Goal: Information Seeking & Learning: Learn about a topic

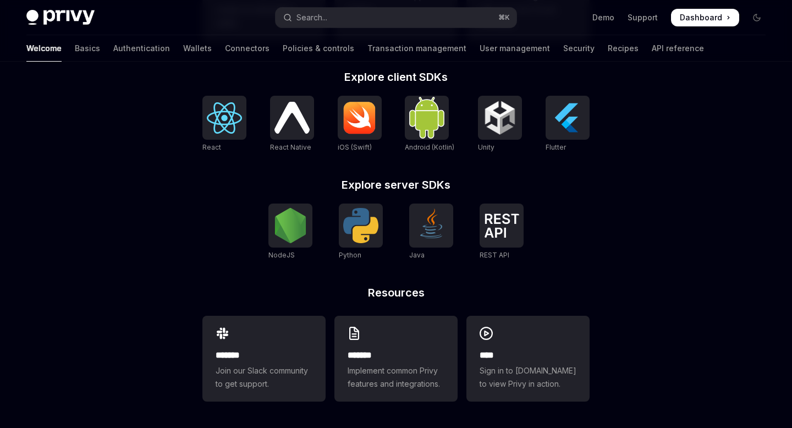
scroll to position [446, 0]
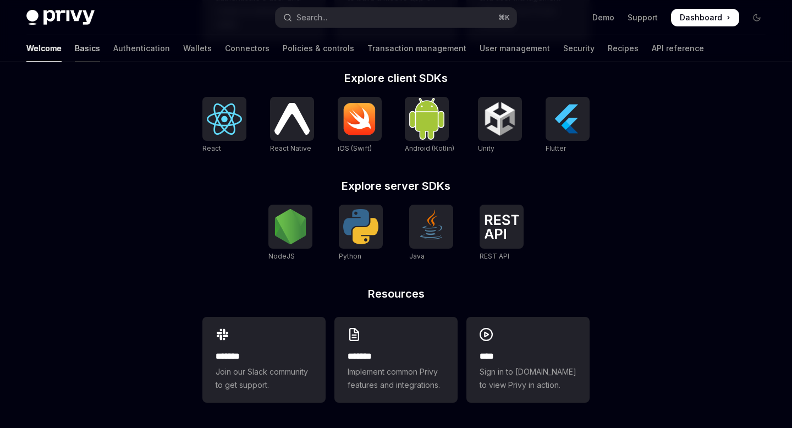
click at [75, 51] on link "Basics" at bounding box center [87, 48] width 25 height 26
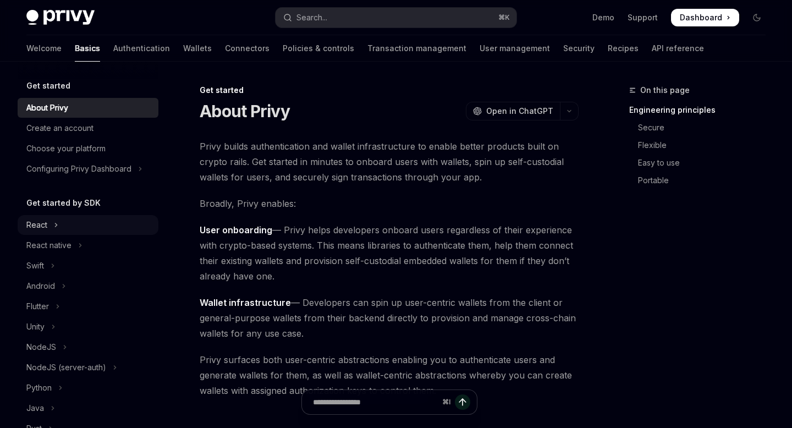
click at [58, 220] on icon "Toggle React section" at bounding box center [56, 224] width 4 height 13
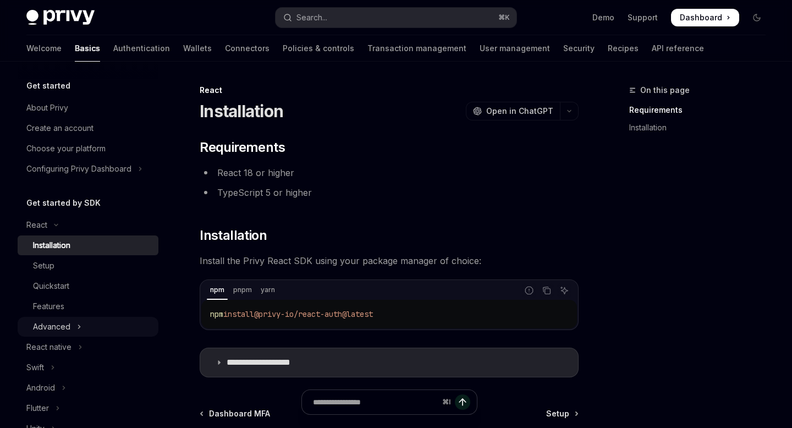
click at [79, 327] on icon "Toggle Advanced section" at bounding box center [80, 326] width 2 height 3
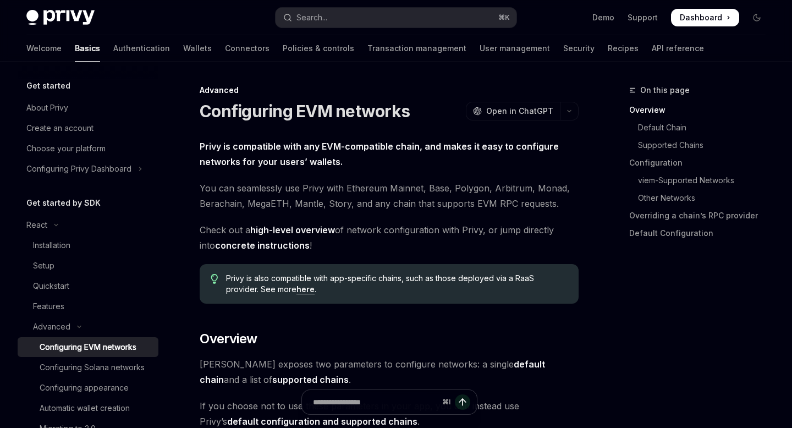
click at [69, 19] on img at bounding box center [60, 17] width 68 height 15
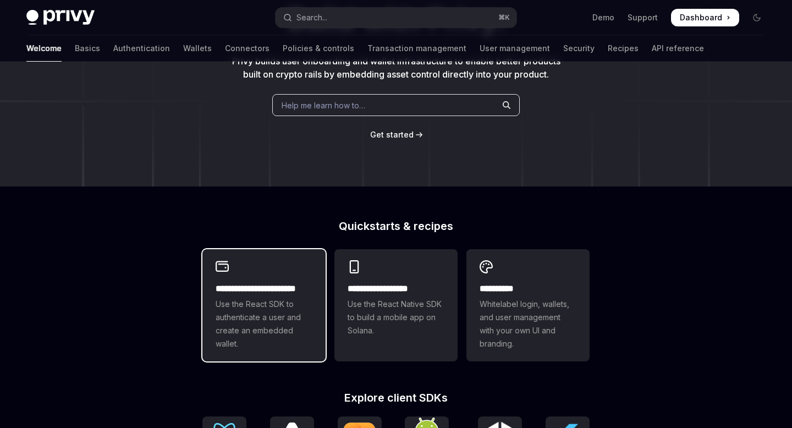
scroll to position [447, 0]
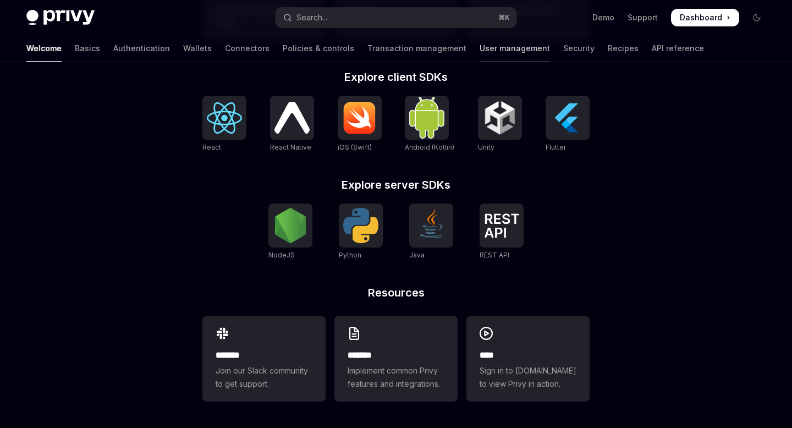
click at [480, 53] on link "User management" at bounding box center [515, 48] width 70 height 26
type textarea "*"
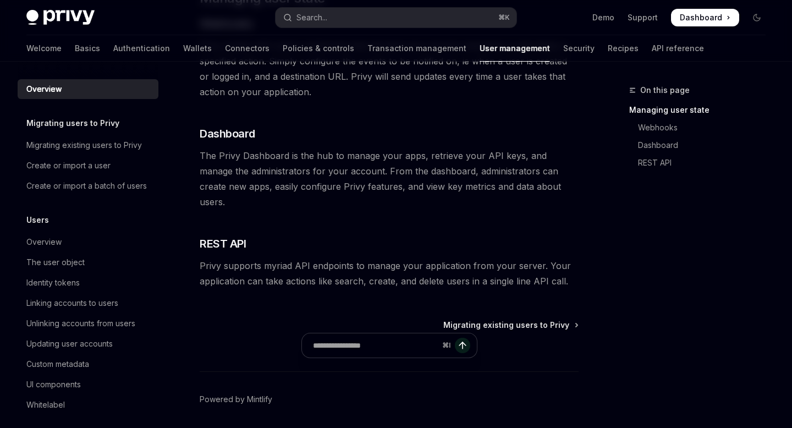
scroll to position [286, 0]
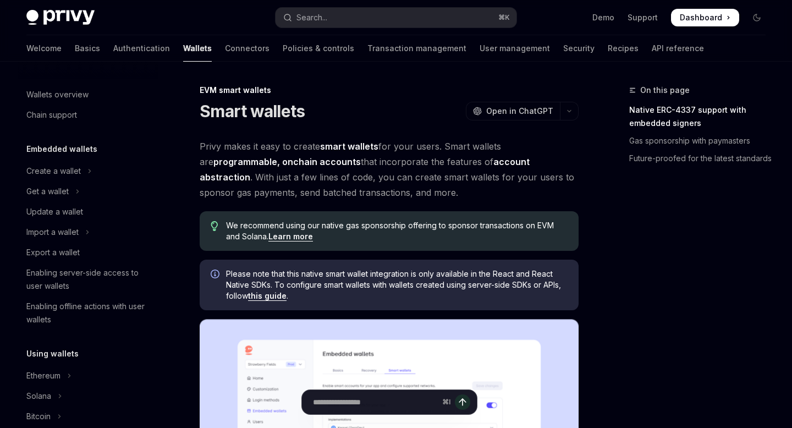
scroll to position [233, 0]
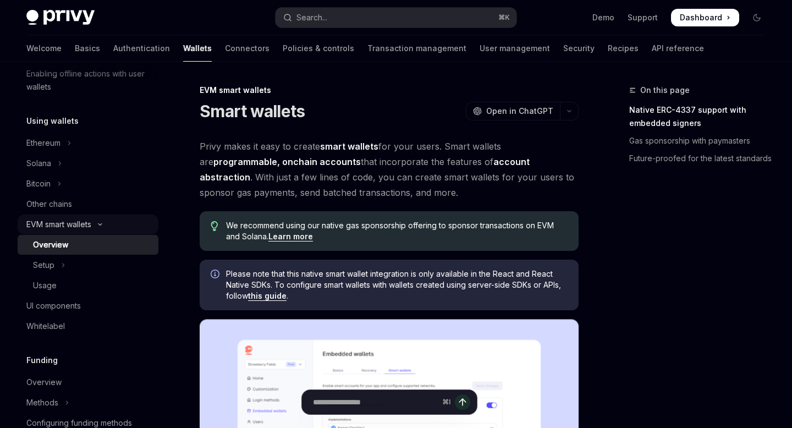
click at [74, 218] on div "EVM smart wallets" at bounding box center [58, 224] width 65 height 13
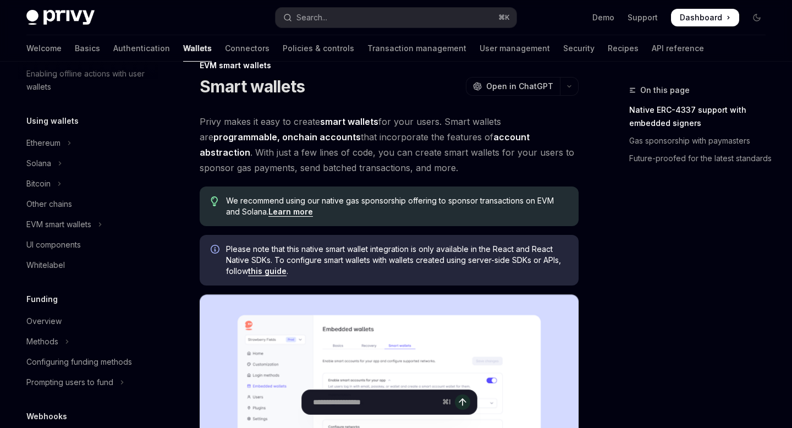
scroll to position [26, 0]
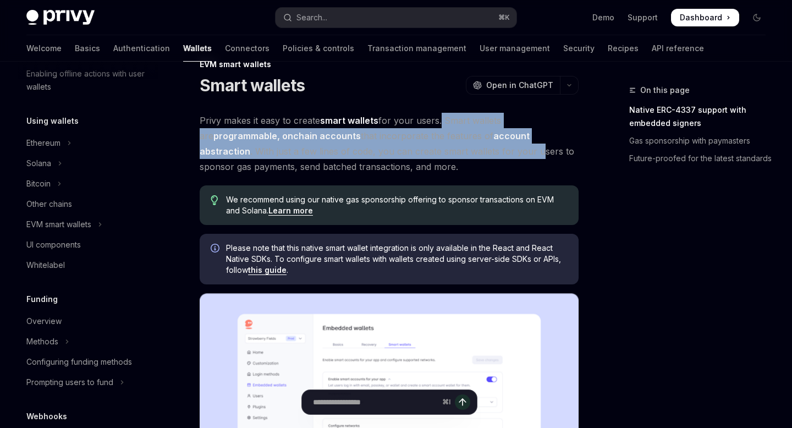
drag, startPoint x: 439, startPoint y: 120, endPoint x: 483, endPoint y: 150, distance: 53.1
click at [483, 150] on span "Privy makes it easy to create smart wallets for your users. Smart wallets are p…" at bounding box center [389, 144] width 379 height 62
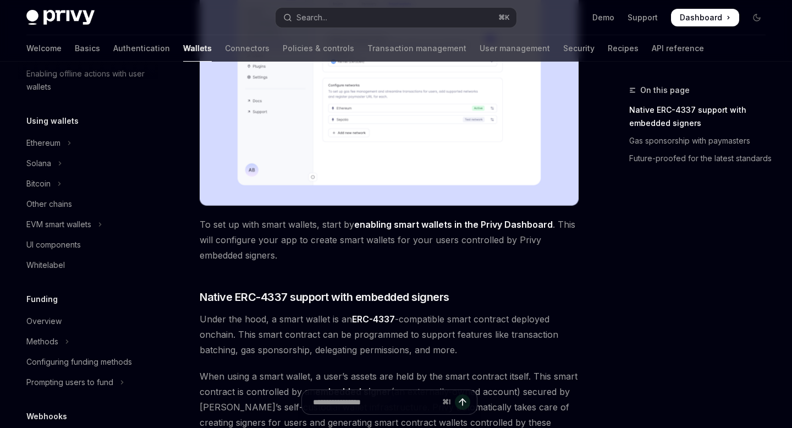
scroll to position [386, 0]
